Goal: Information Seeking & Learning: Learn about a topic

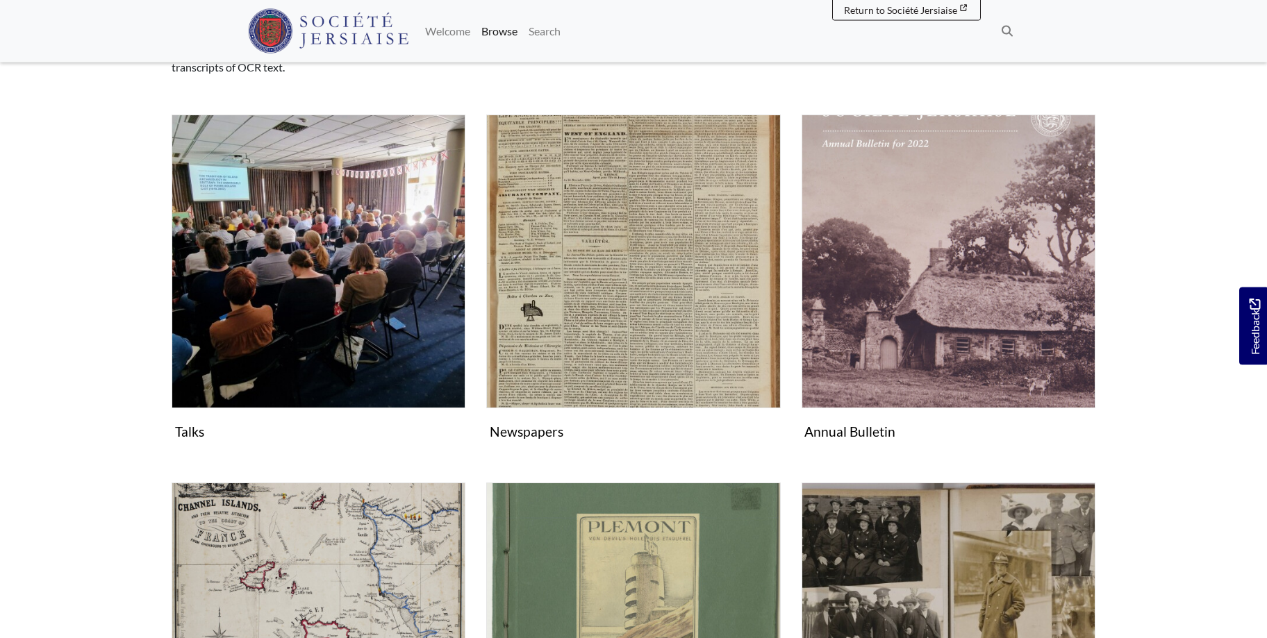
scroll to position [212, 0]
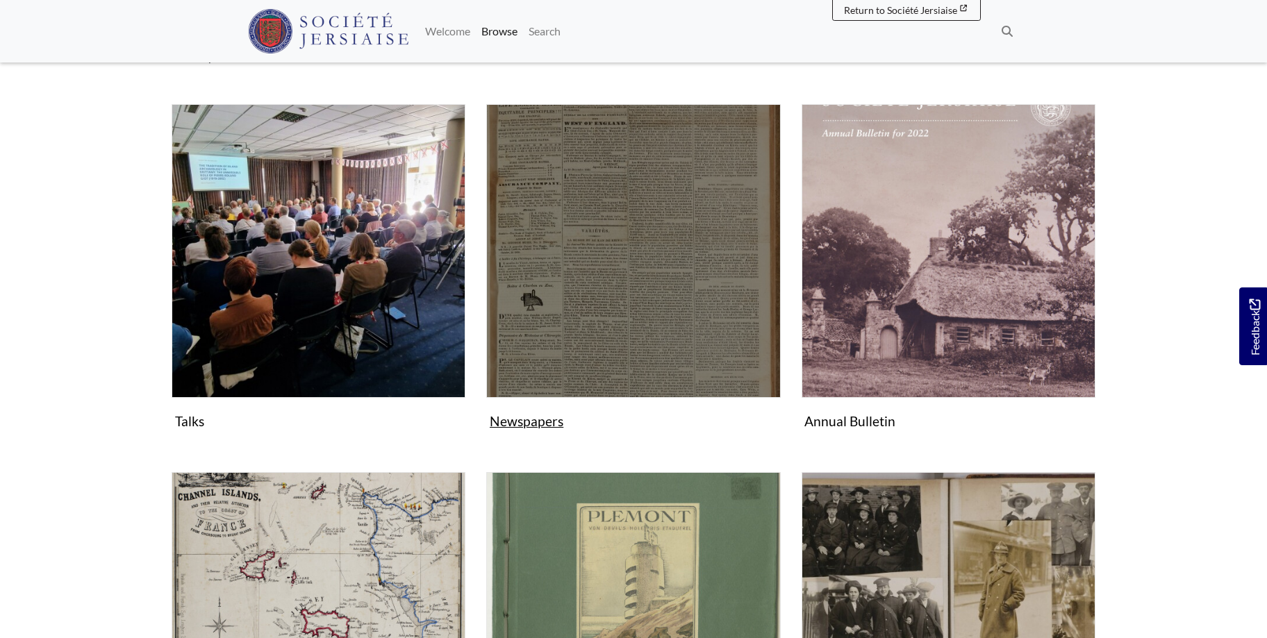
click at [581, 328] on img "Subcollection" at bounding box center [633, 251] width 294 height 294
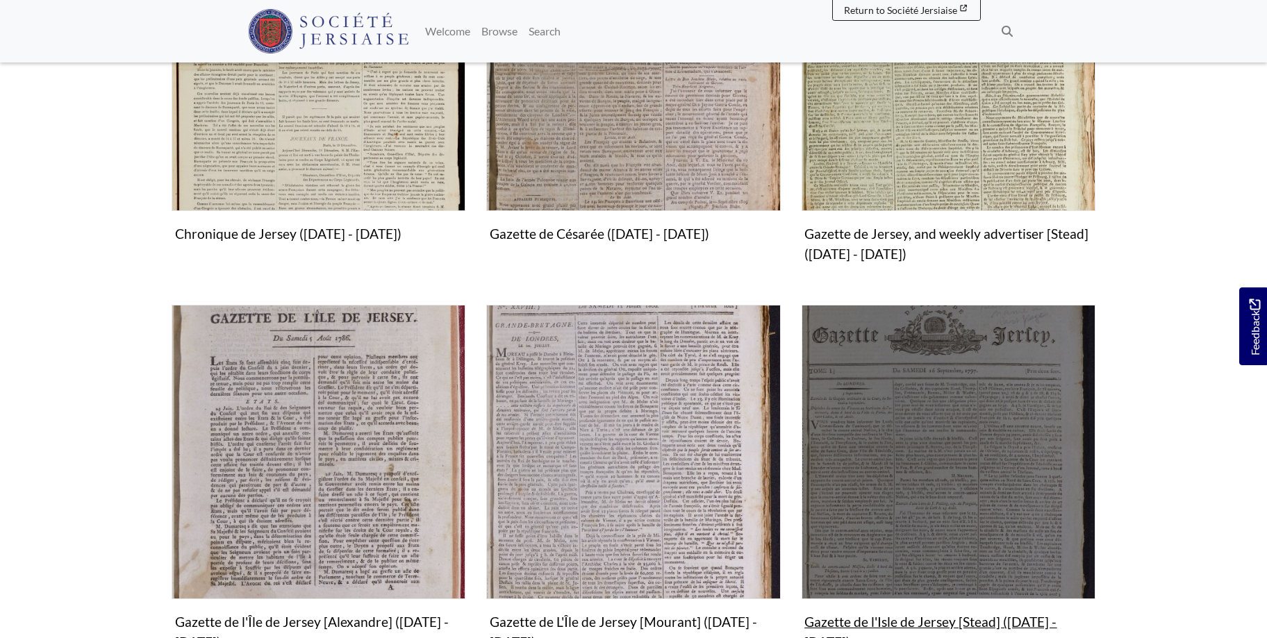
scroll to position [637, 0]
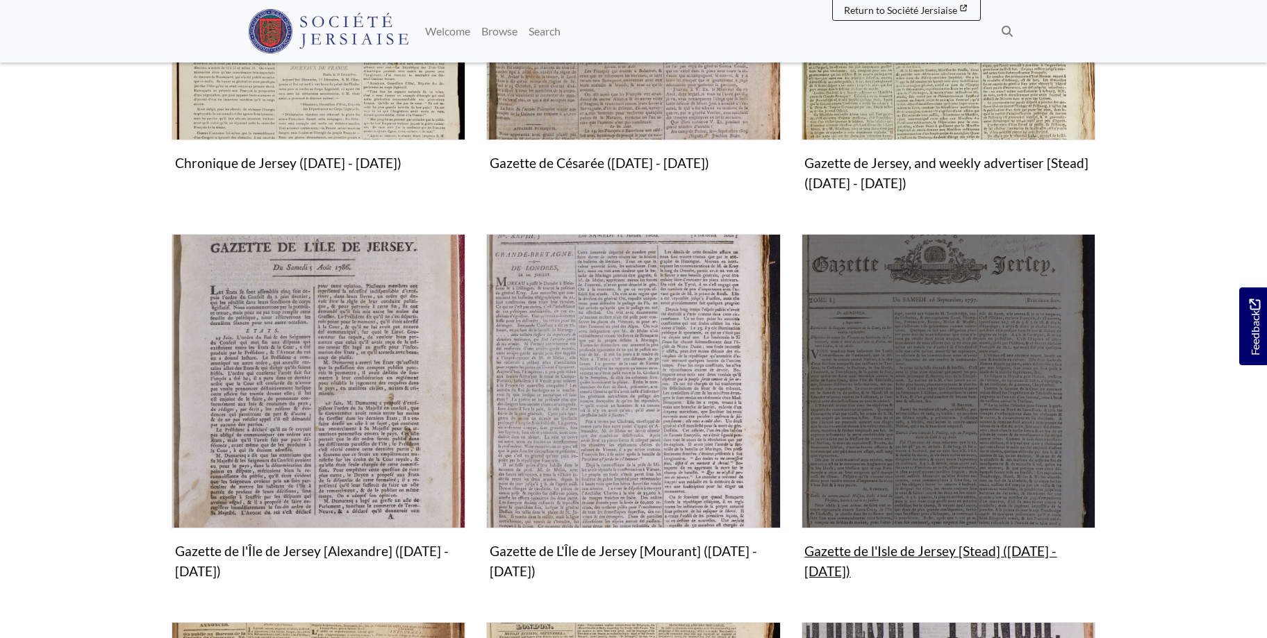
click at [969, 409] on img "Subcollection" at bounding box center [948, 381] width 294 height 294
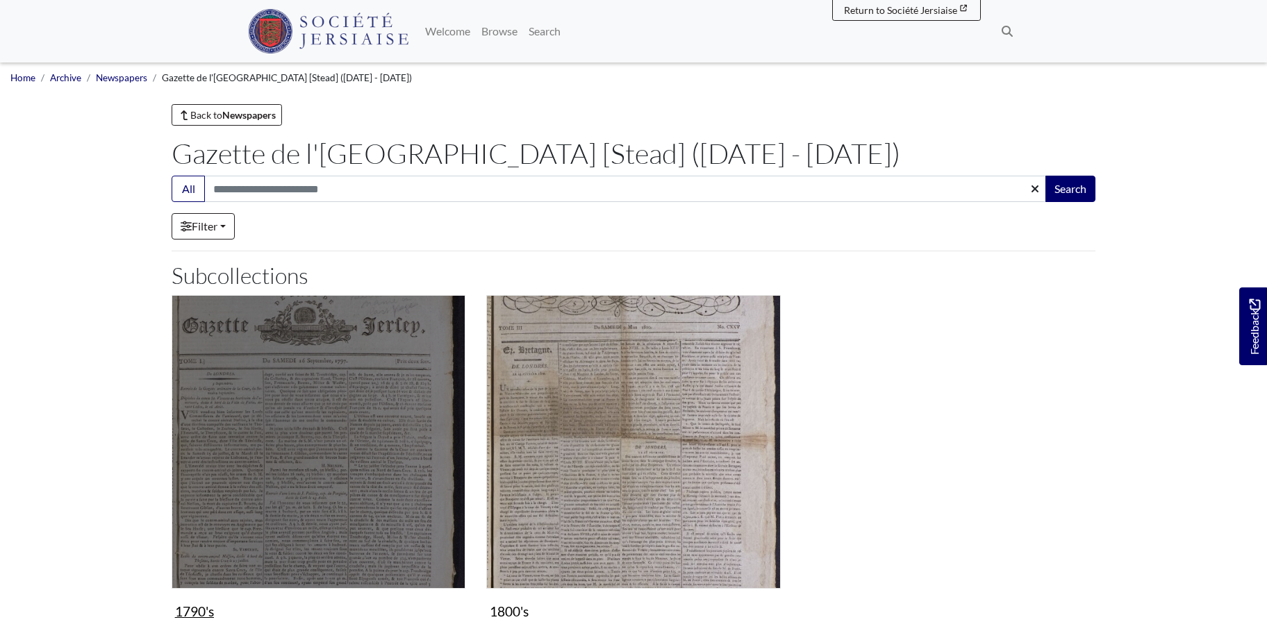
click at [355, 444] on img "Subcollection" at bounding box center [319, 442] width 294 height 294
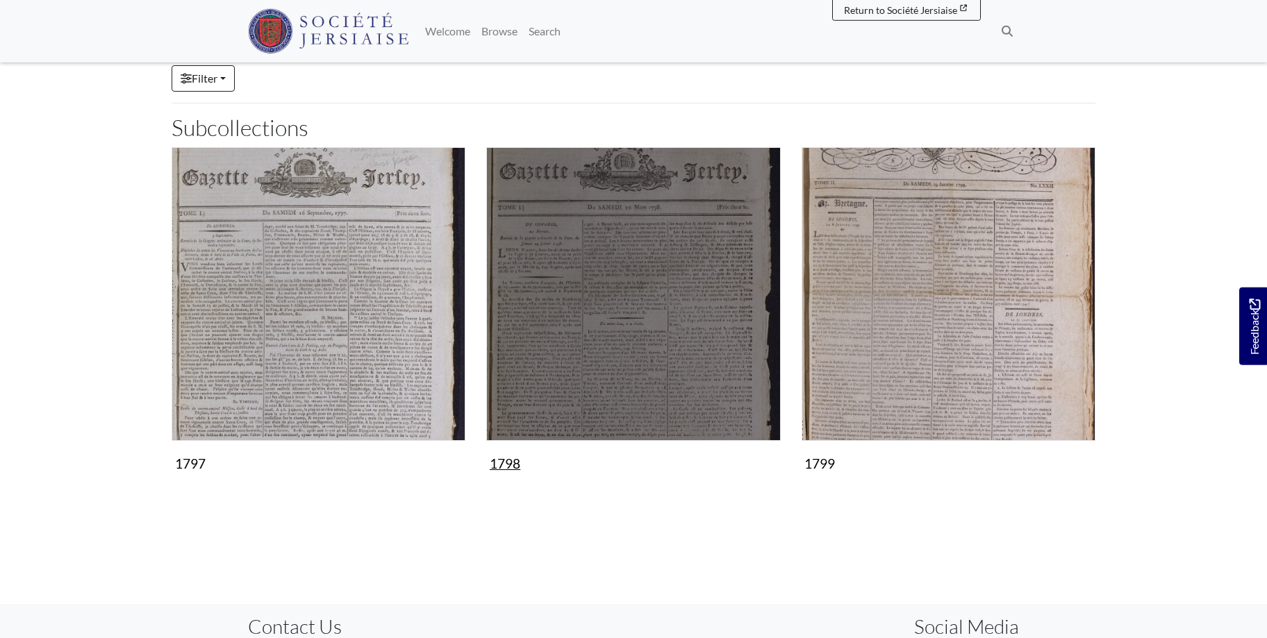
scroll to position [283, 0]
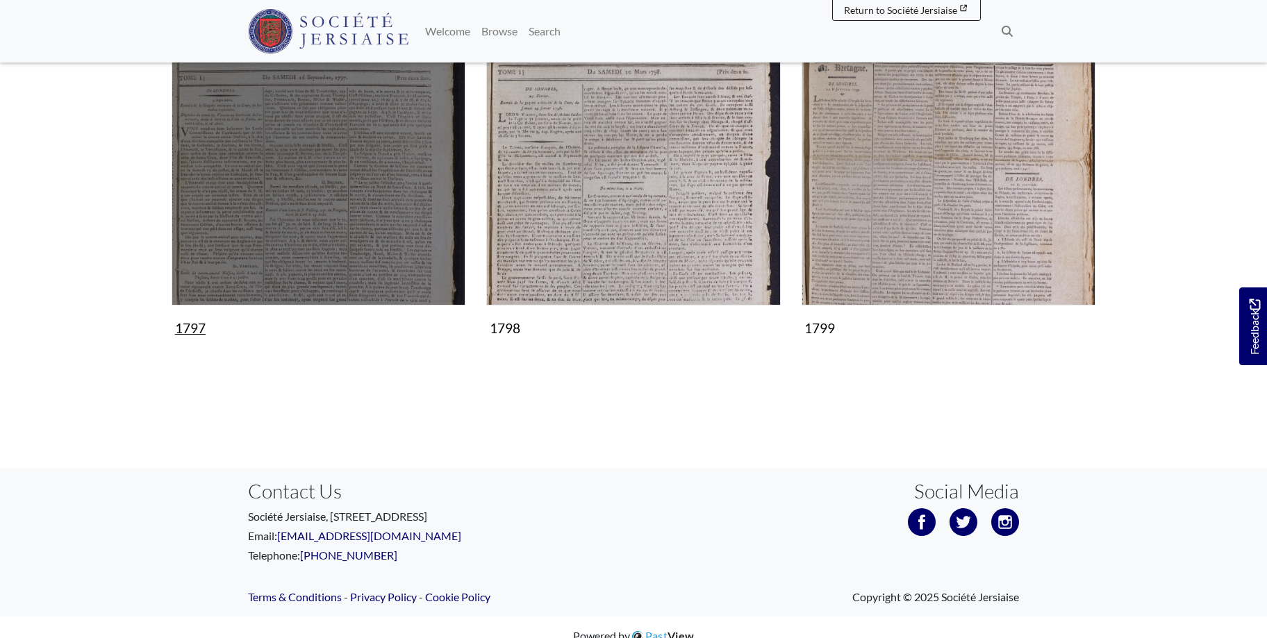
click at [340, 225] on img "Subcollection" at bounding box center [319, 159] width 294 height 294
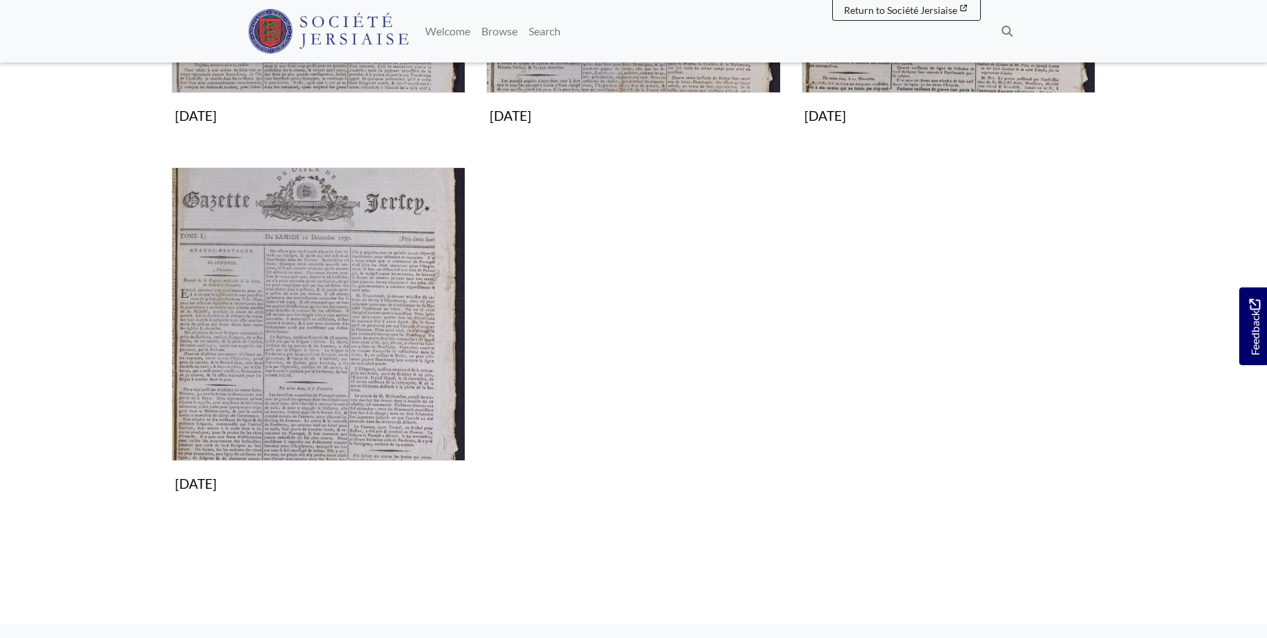
scroll to position [142, 0]
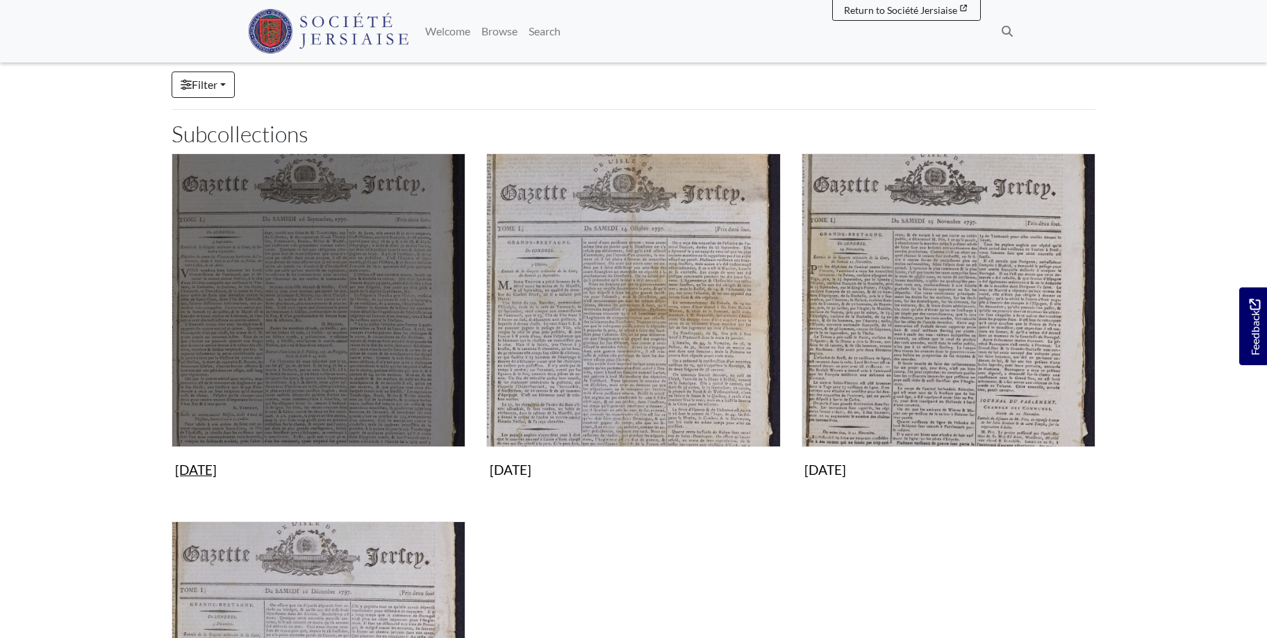
click at [378, 328] on img "Subcollection" at bounding box center [319, 300] width 294 height 294
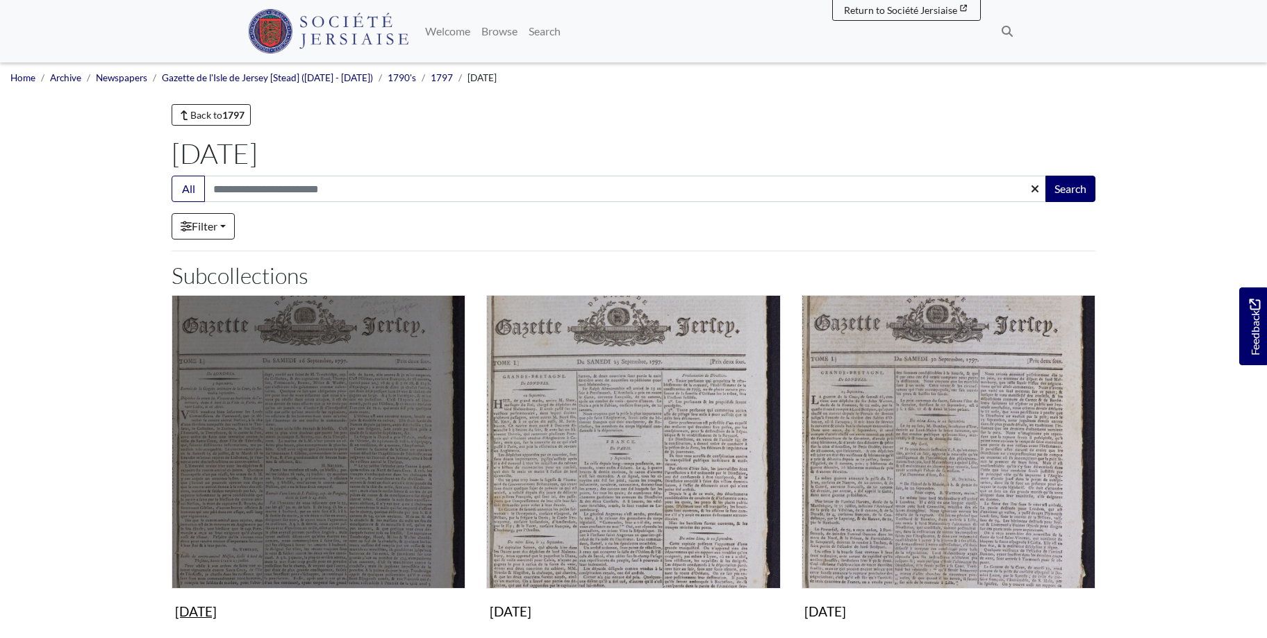
click at [379, 423] on img "Subcollection" at bounding box center [319, 442] width 294 height 294
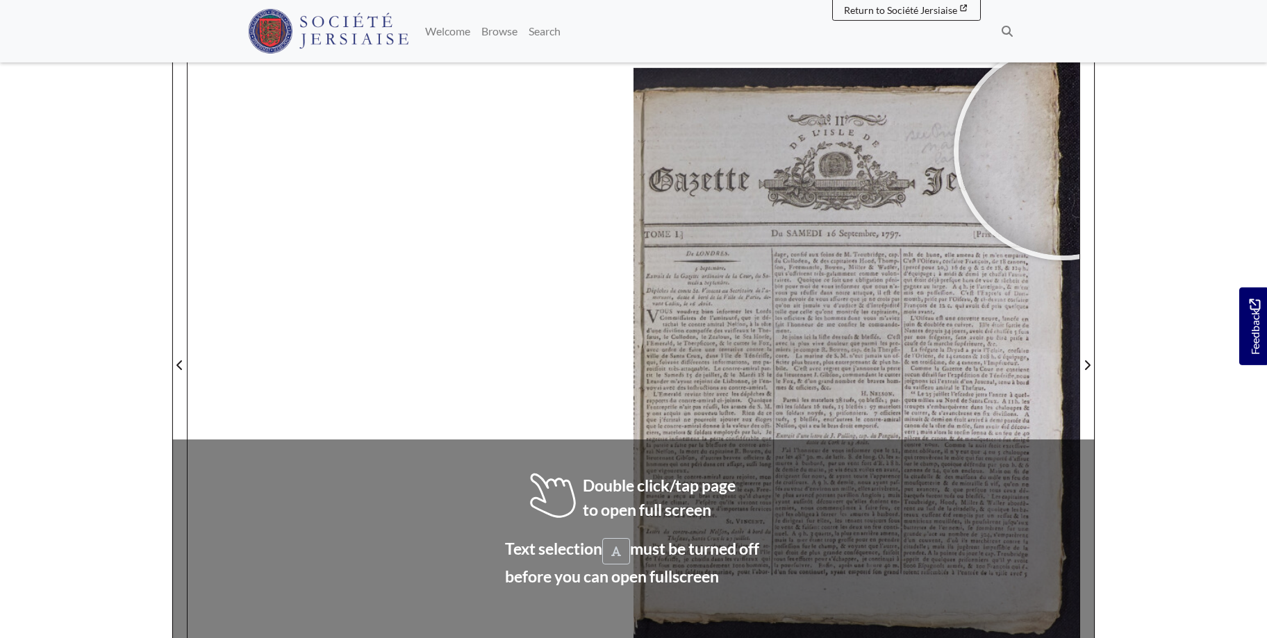
scroll to position [175, 0]
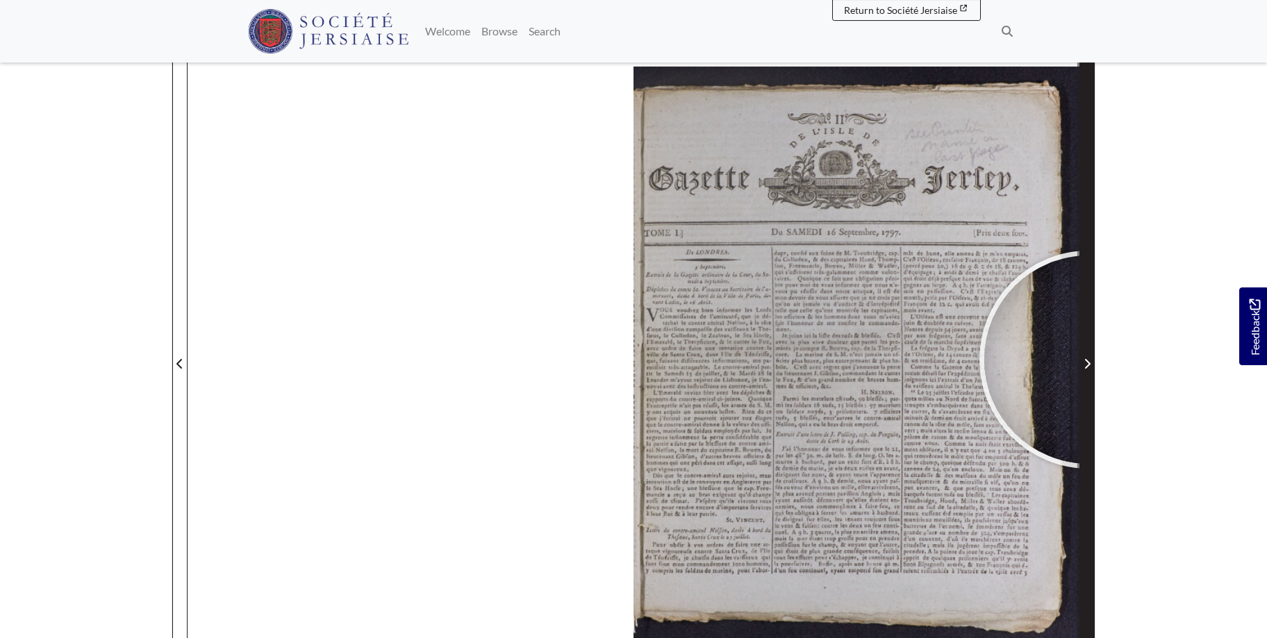
click at [1088, 360] on icon "Next Page" at bounding box center [1086, 363] width 7 height 11
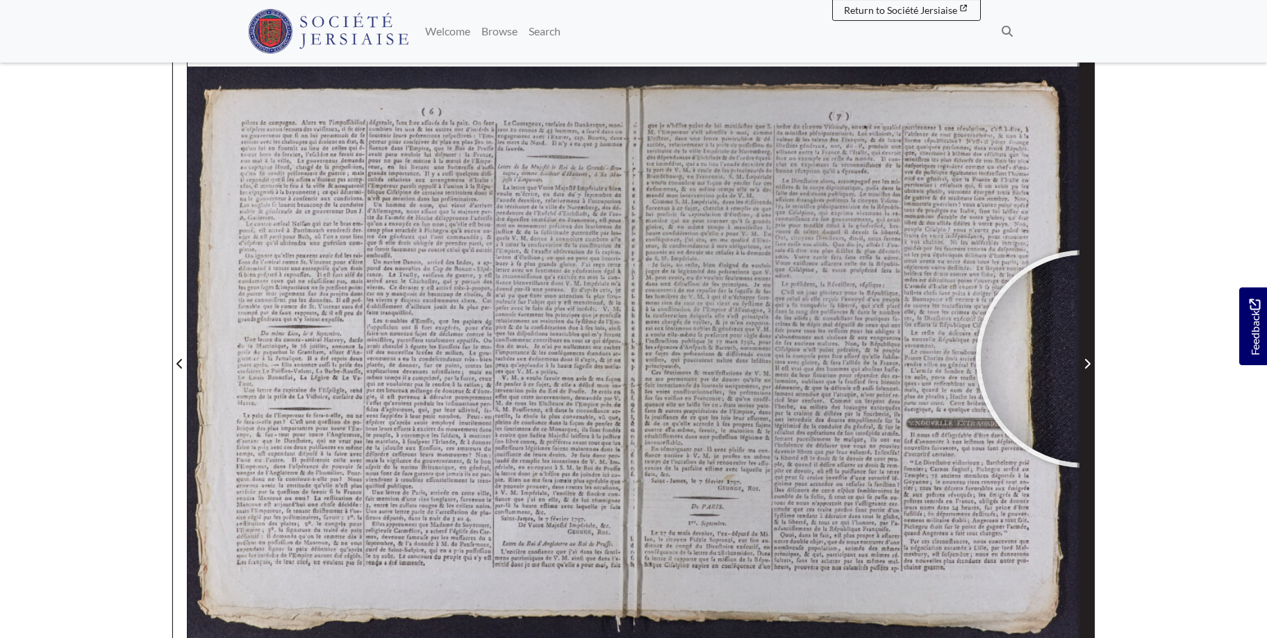
click at [1085, 358] on span "Next Page" at bounding box center [1087, 364] width 14 height 17
